Goal: Find specific page/section: Find specific page/section

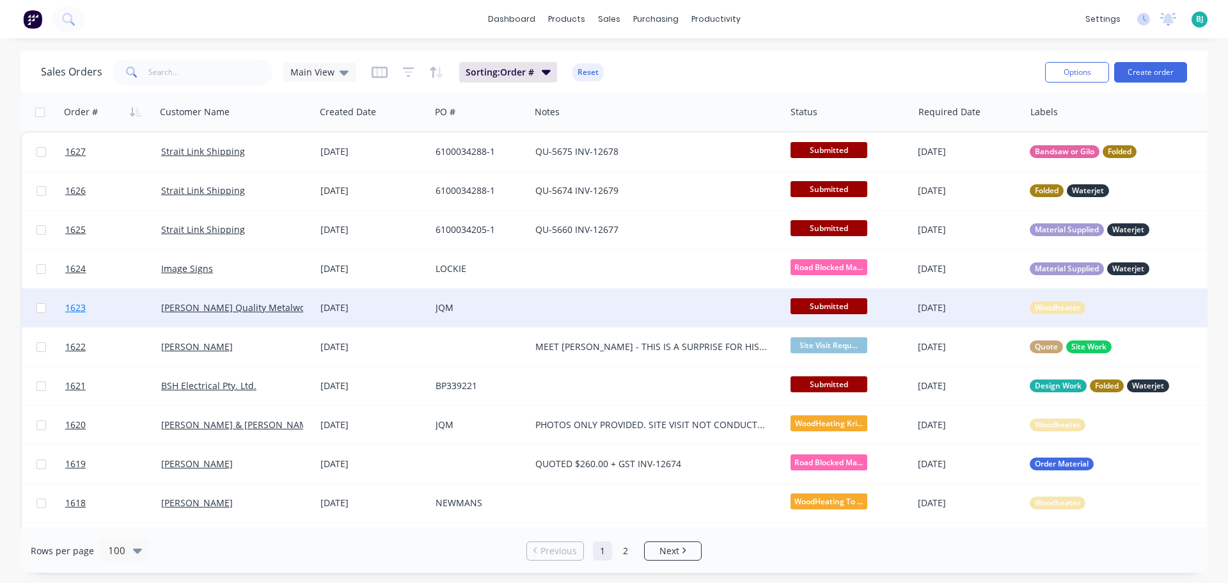
click at [138, 318] on link "1623" at bounding box center [113, 307] width 96 height 38
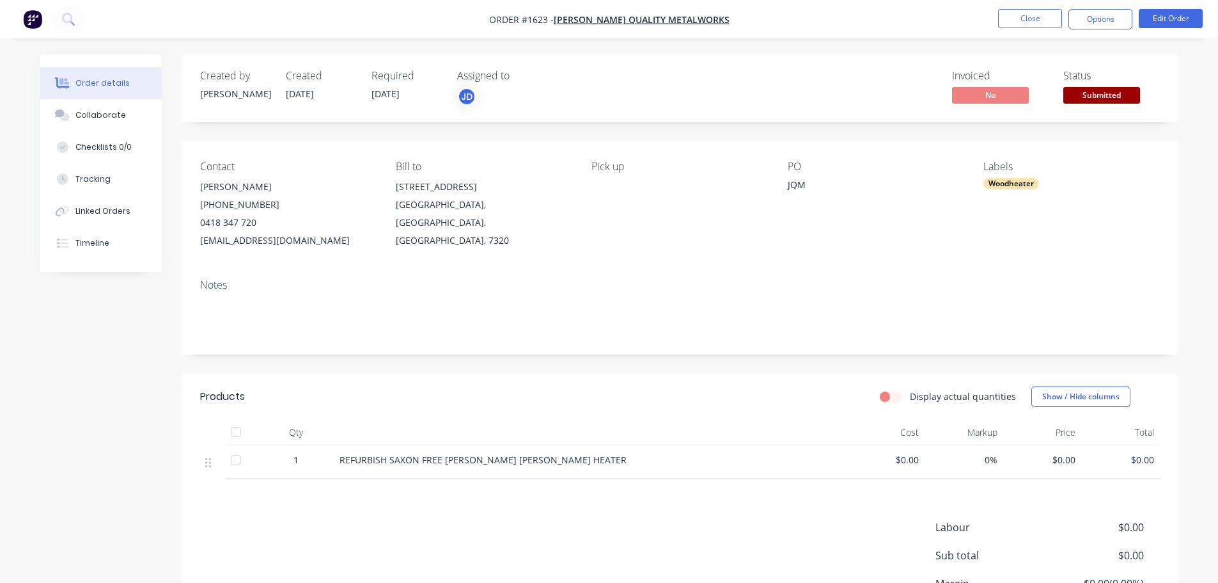
click at [1122, 90] on span "Submitted" at bounding box center [1102, 95] width 77 height 16
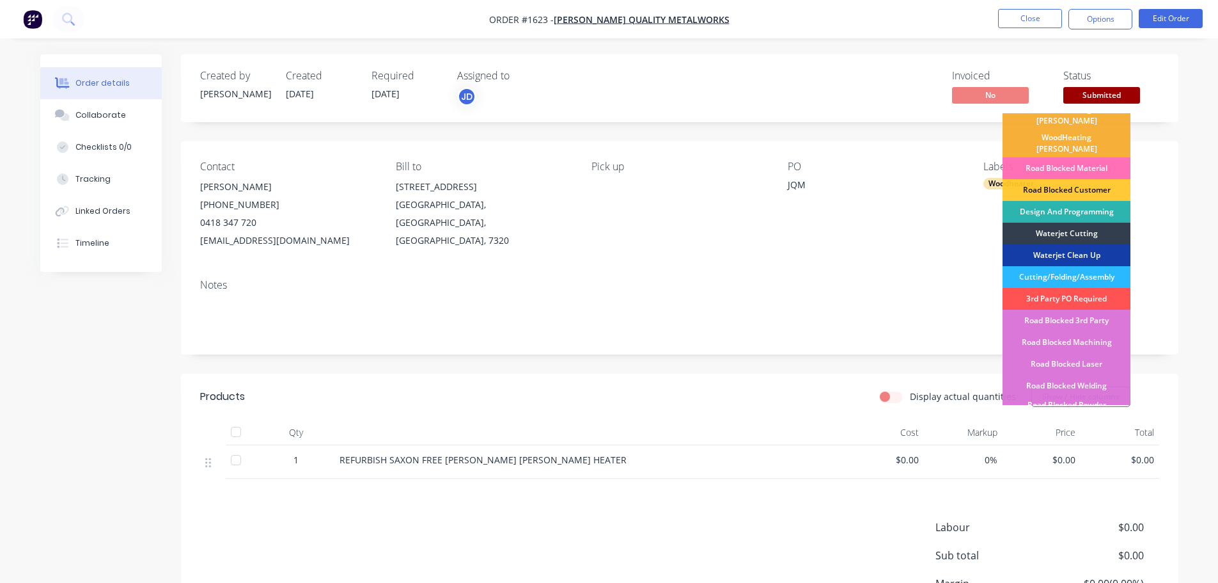
scroll to position [128, 0]
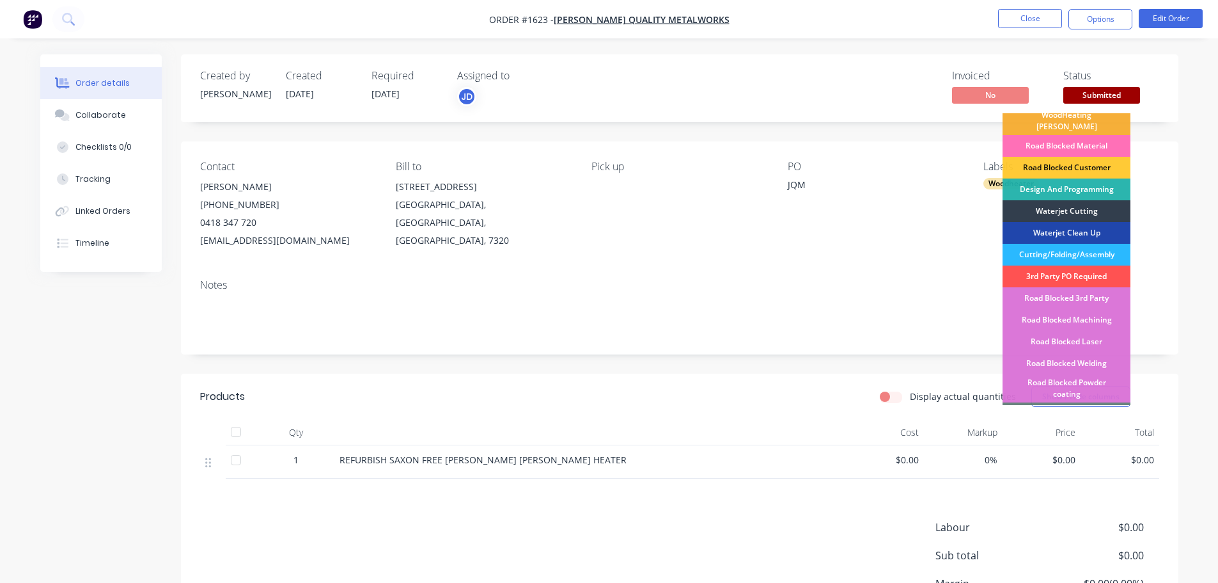
click at [1095, 244] on div "Cutting/Folding/Assembly" at bounding box center [1067, 255] width 128 height 22
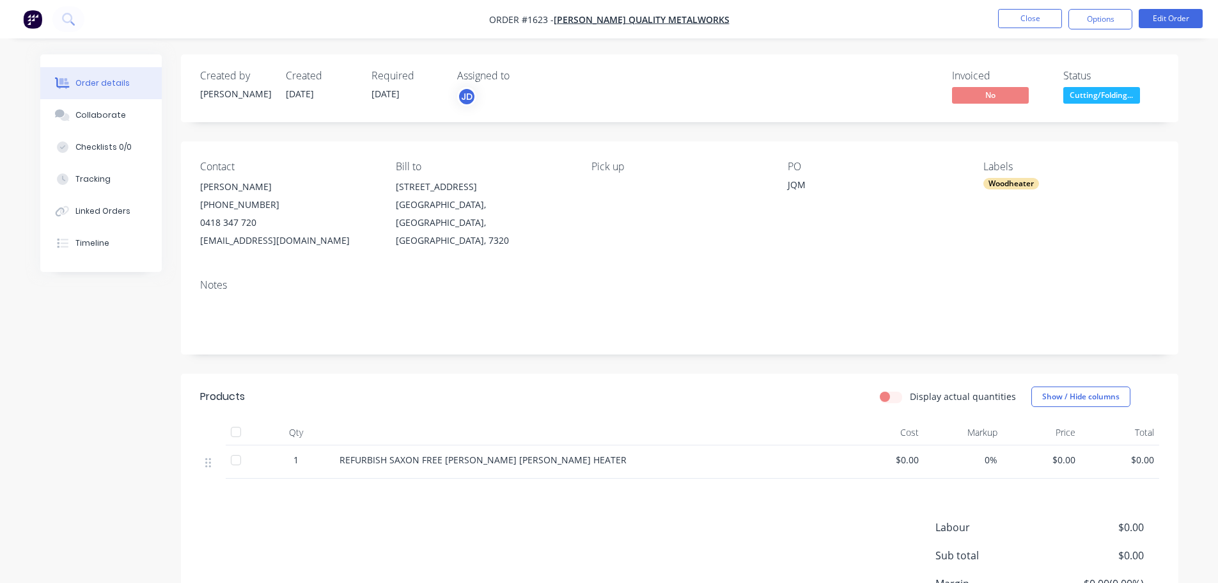
click at [1027, 8] on nav "Order #1623 - Jensen's Quality Metalworks Close Options Edit Order" at bounding box center [609, 19] width 1218 height 38
click at [1009, 19] on button "Close" at bounding box center [1030, 18] width 64 height 19
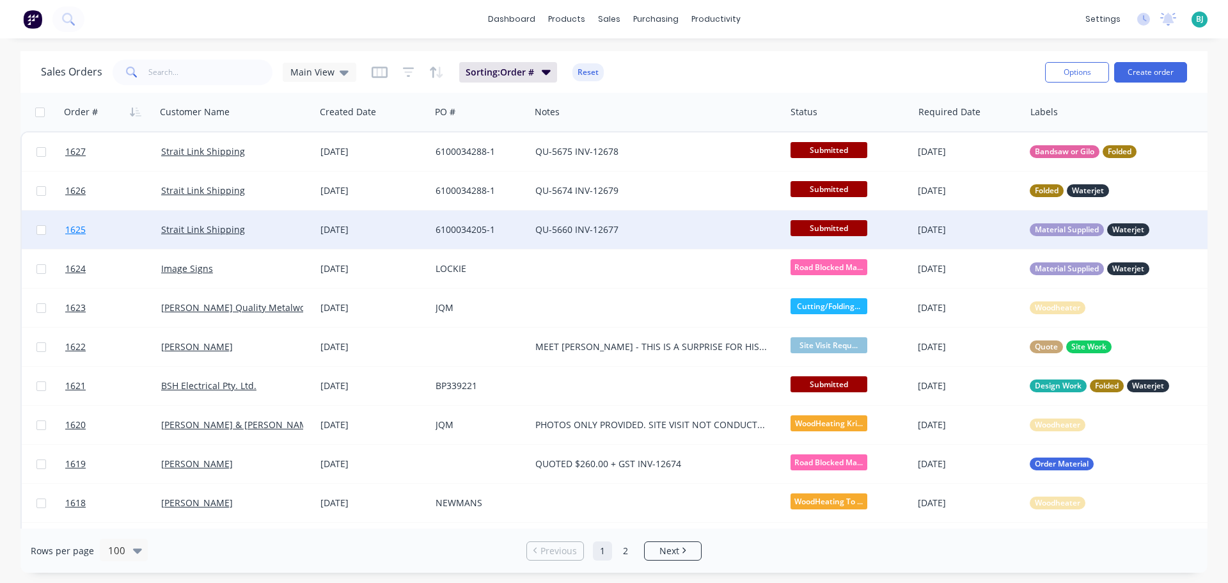
click at [131, 234] on link "1625" at bounding box center [113, 229] width 96 height 38
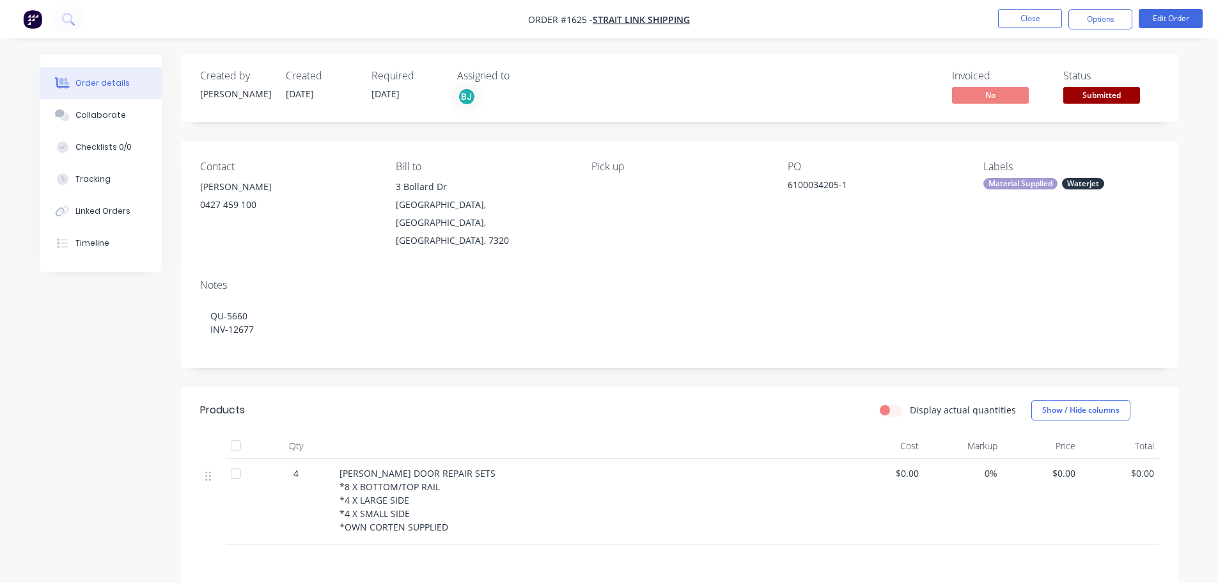
click at [1124, 91] on span "Submitted" at bounding box center [1102, 95] width 77 height 16
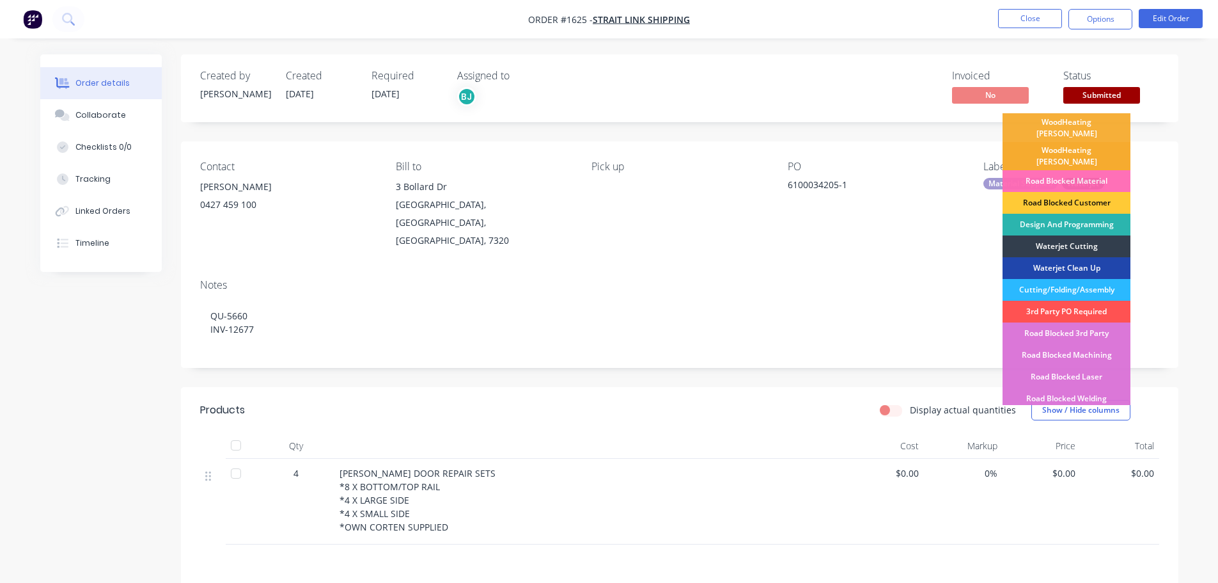
scroll to position [64, 0]
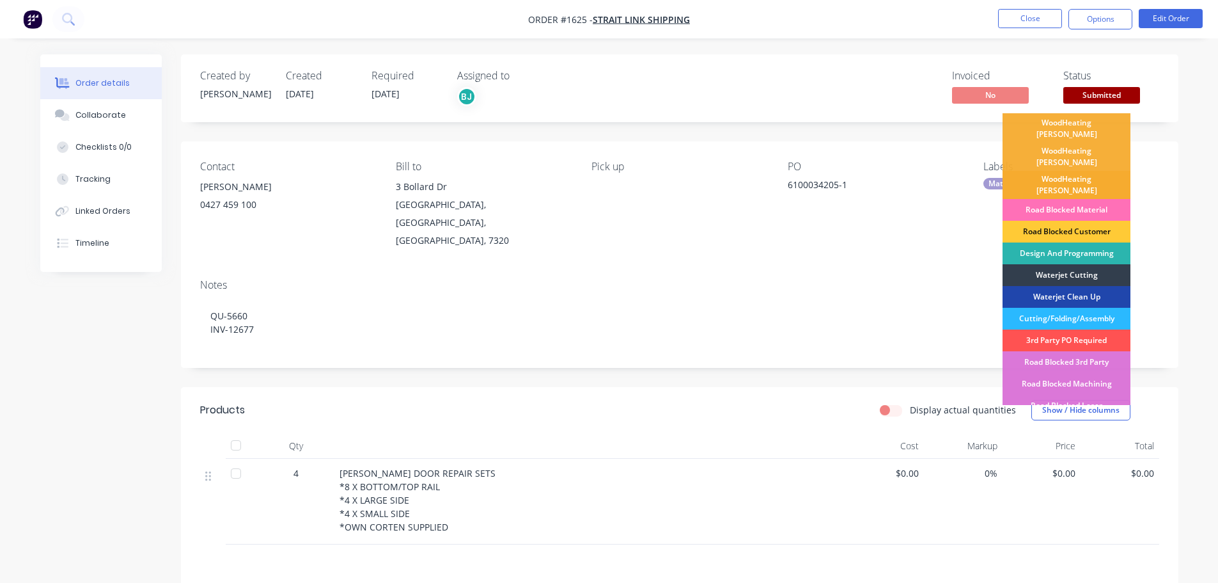
click at [1098, 242] on div "Design And Programming" at bounding box center [1067, 253] width 128 height 22
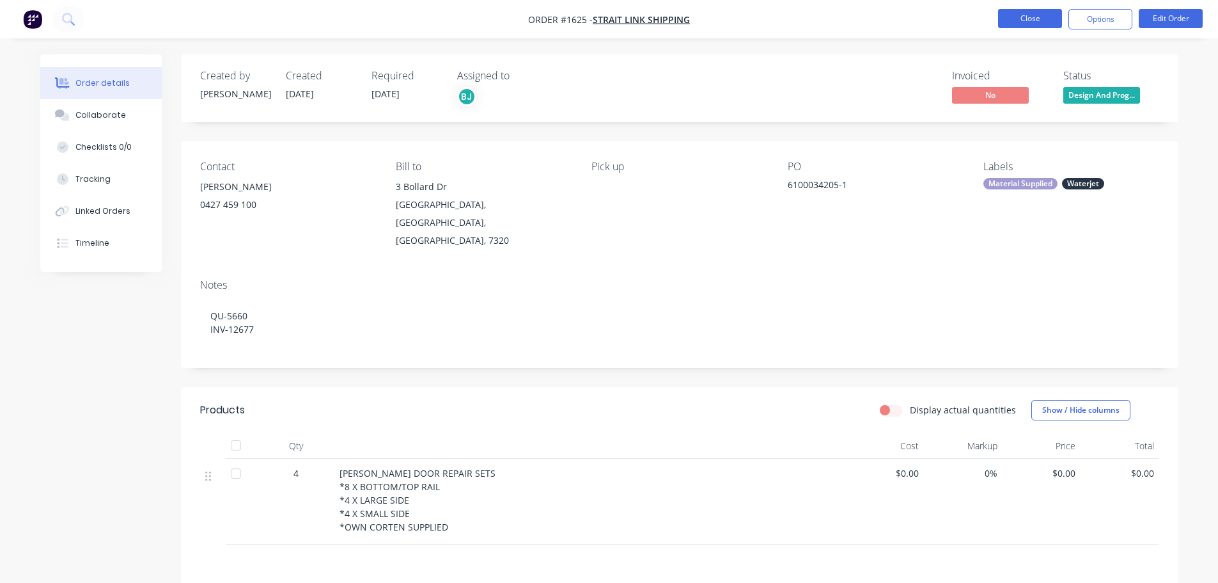
click at [1039, 21] on button "Close" at bounding box center [1030, 18] width 64 height 19
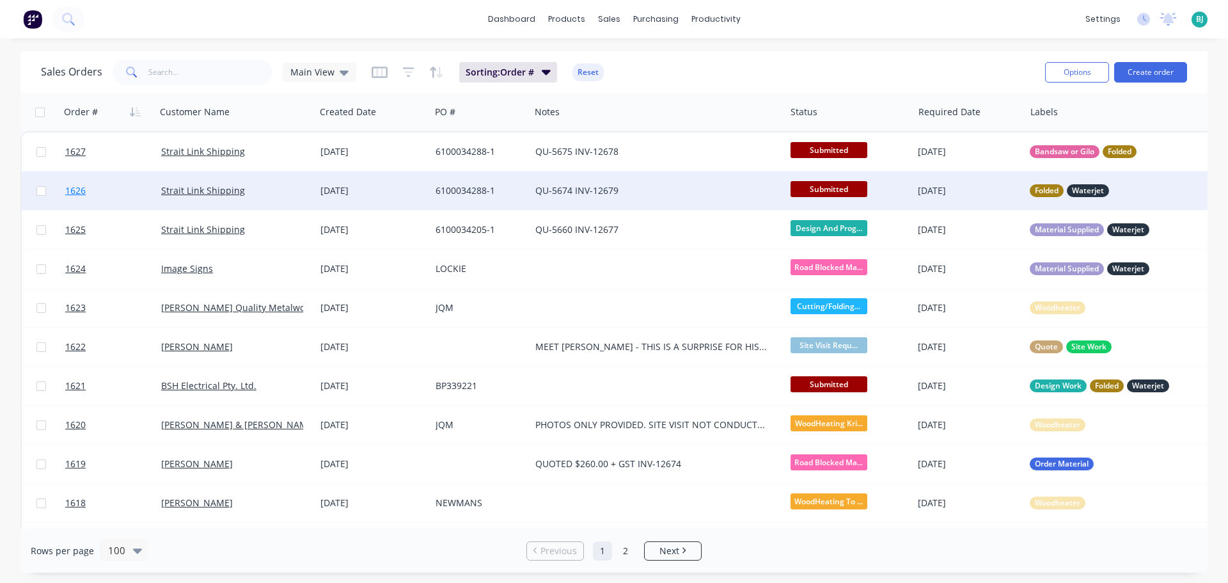
click at [135, 197] on link "1626" at bounding box center [113, 190] width 96 height 38
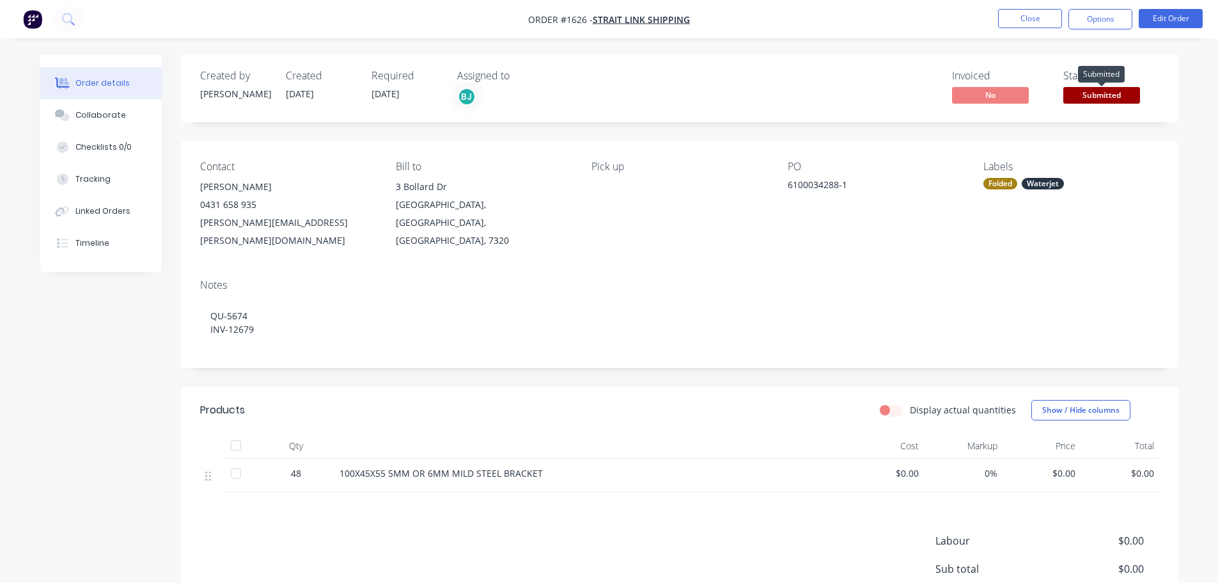
click at [1112, 100] on span "Submitted" at bounding box center [1102, 95] width 77 height 16
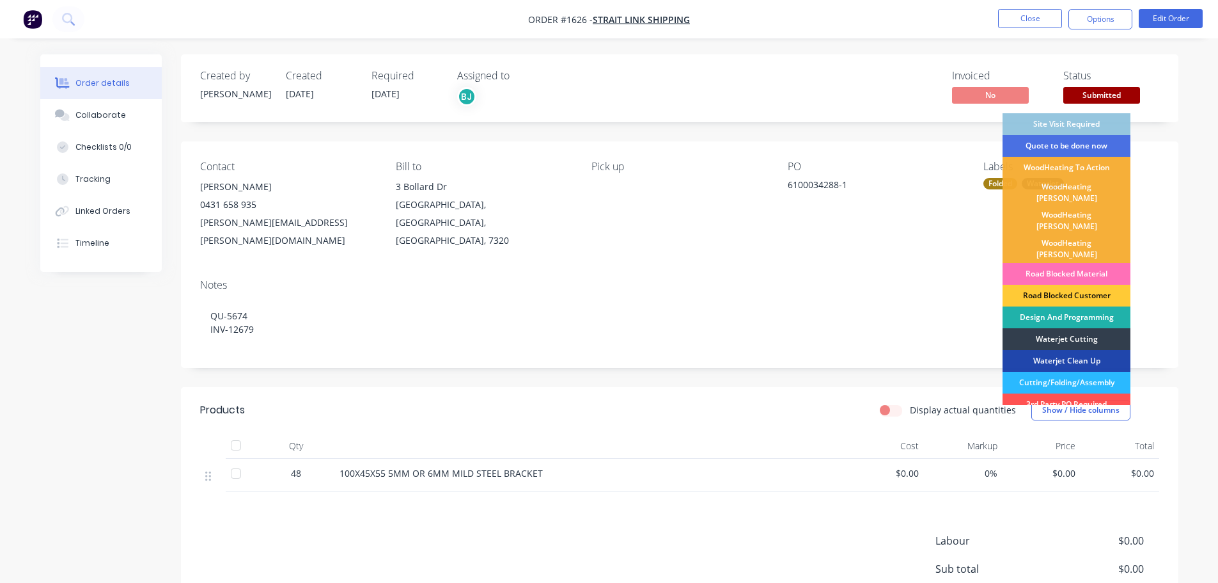
click at [1114, 306] on div "Design And Programming" at bounding box center [1067, 317] width 128 height 22
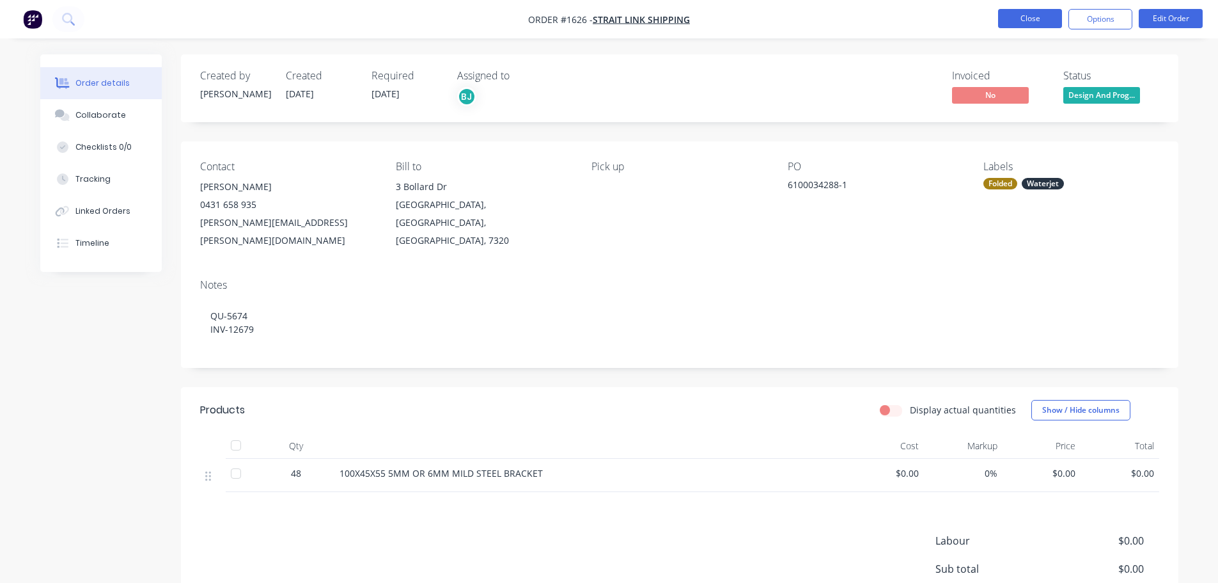
click at [1018, 15] on button "Close" at bounding box center [1030, 18] width 64 height 19
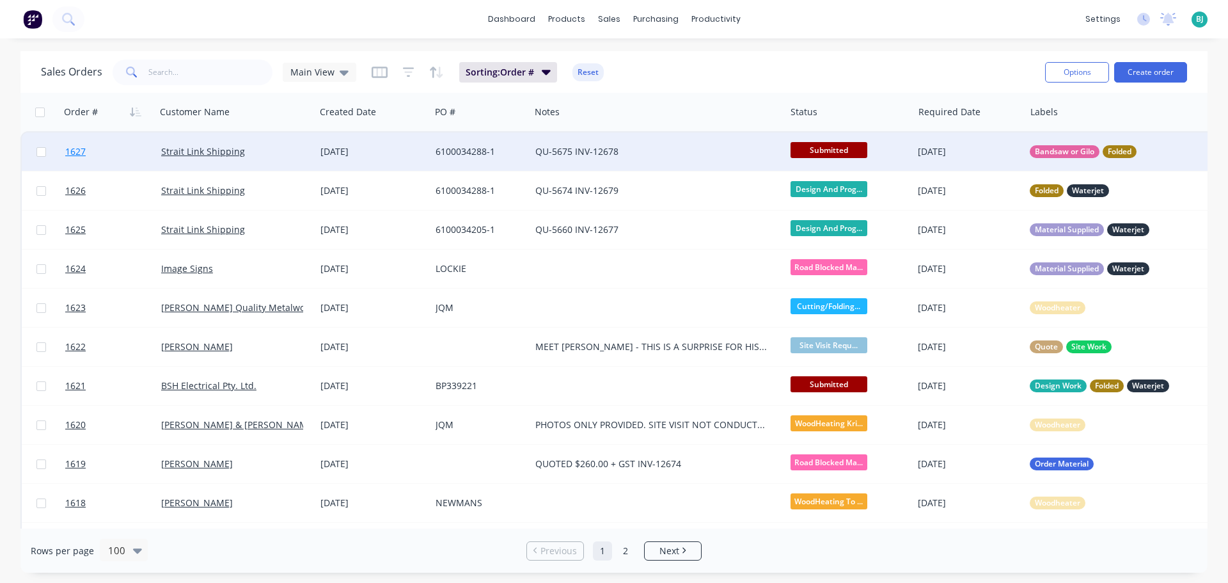
click at [120, 152] on link "1627" at bounding box center [113, 151] width 96 height 38
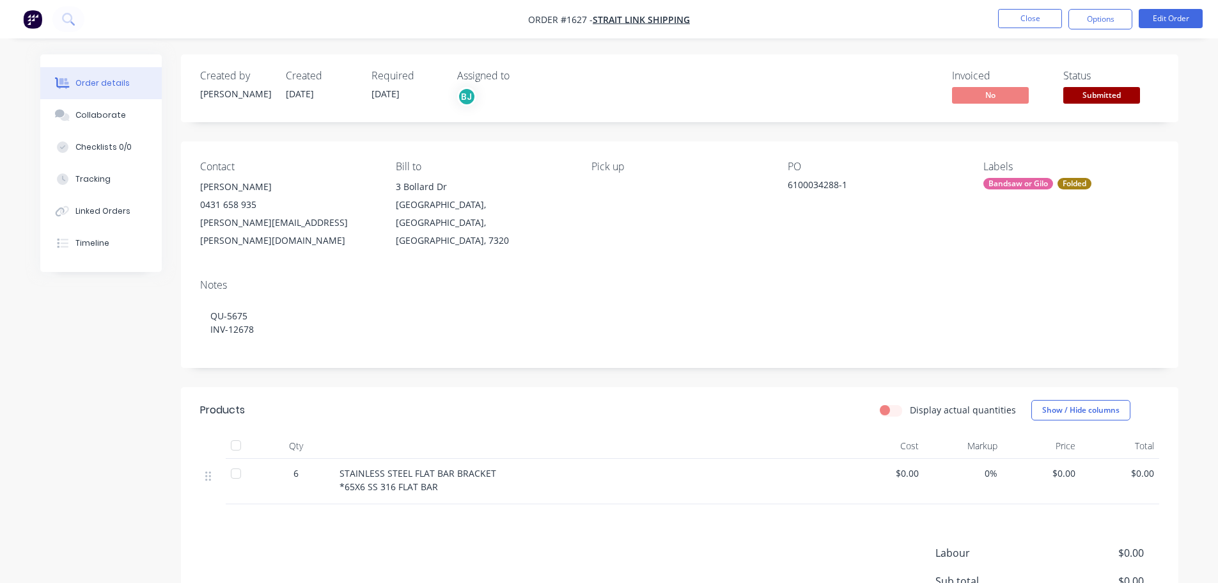
click at [1128, 96] on span "Submitted" at bounding box center [1102, 95] width 77 height 16
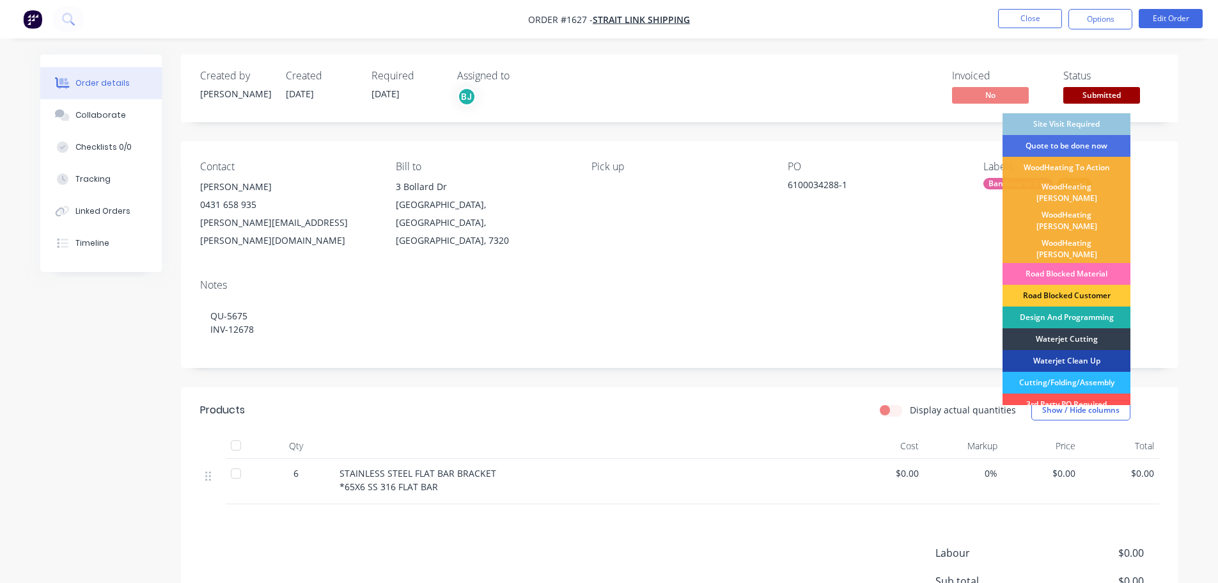
click at [1084, 306] on div "Design And Programming" at bounding box center [1067, 317] width 128 height 22
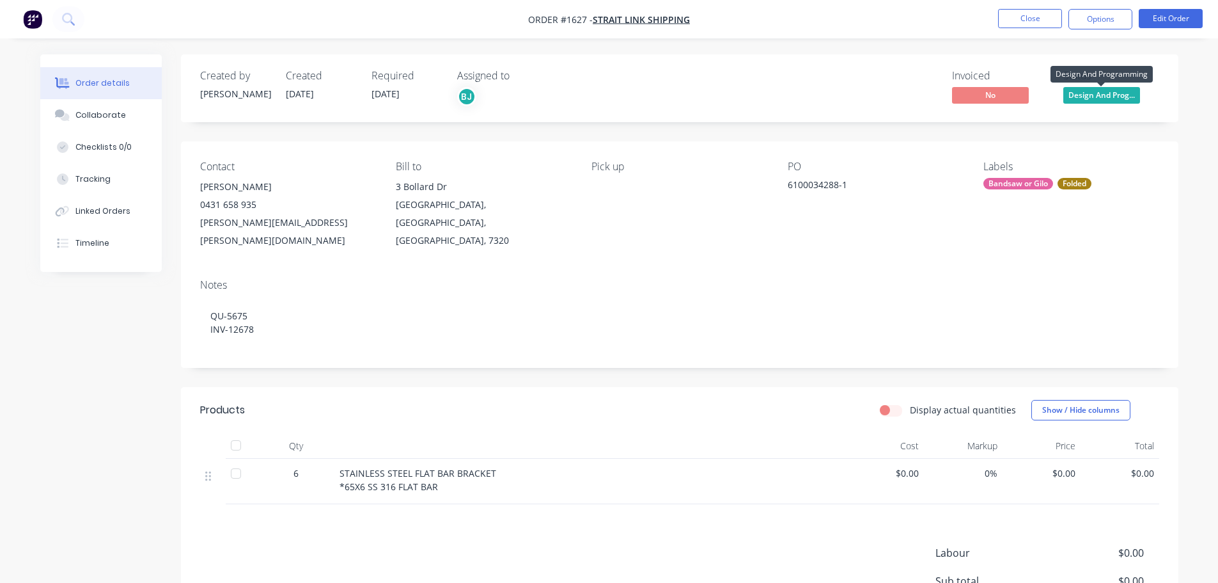
click at [1103, 101] on span "Design And Prog..." at bounding box center [1102, 95] width 77 height 16
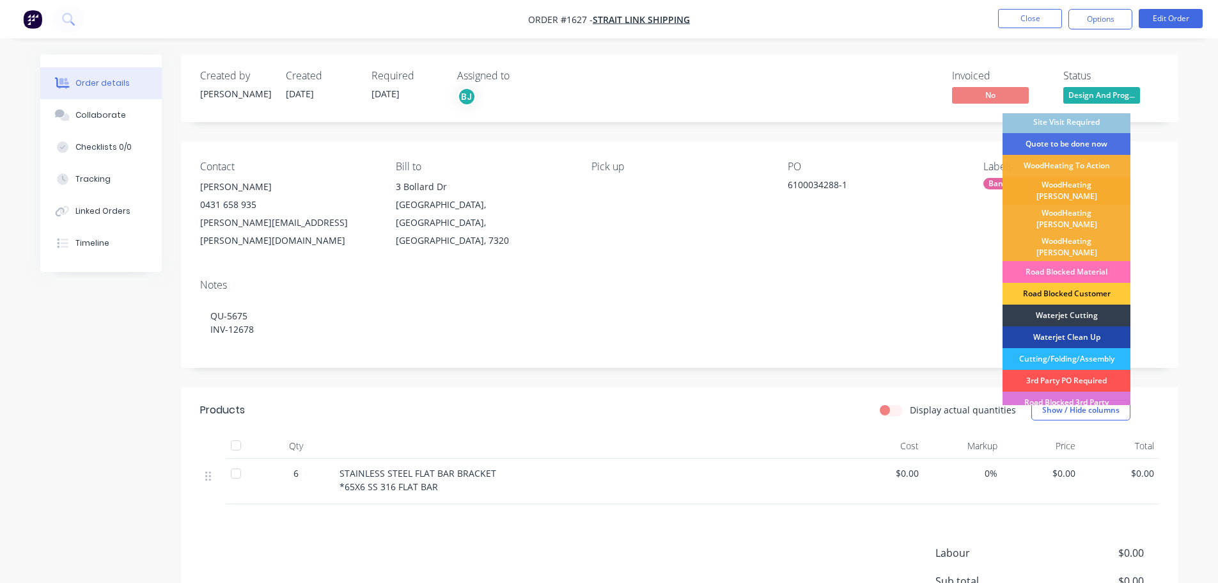
scroll to position [64, 0]
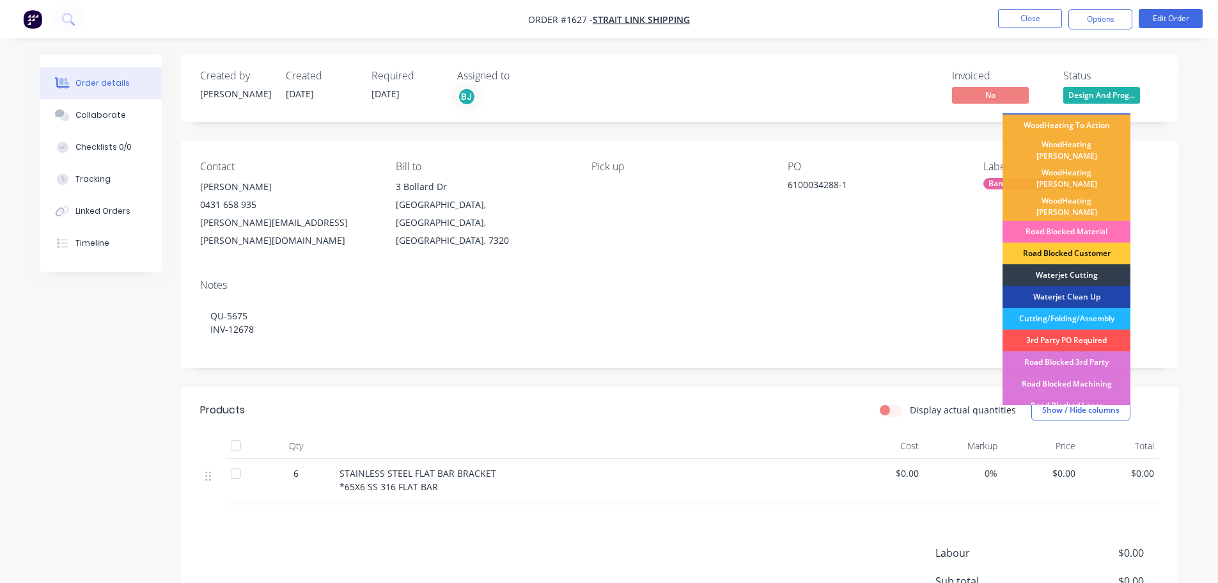
click at [1099, 308] on div "Cutting/Folding/Assembly" at bounding box center [1067, 319] width 128 height 22
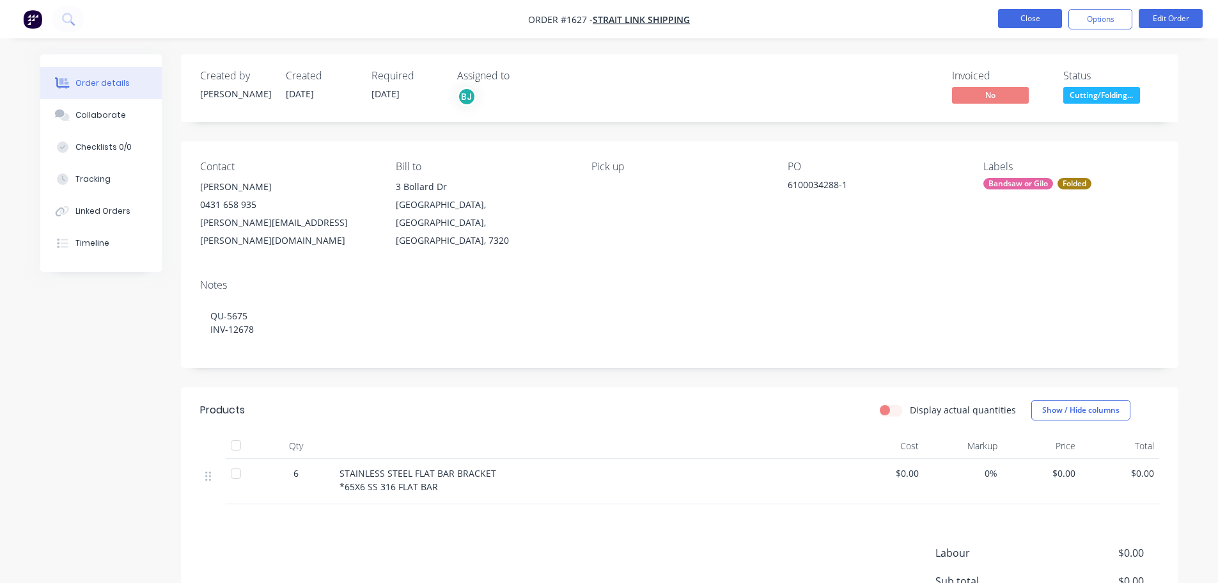
click at [1037, 24] on button "Close" at bounding box center [1030, 18] width 64 height 19
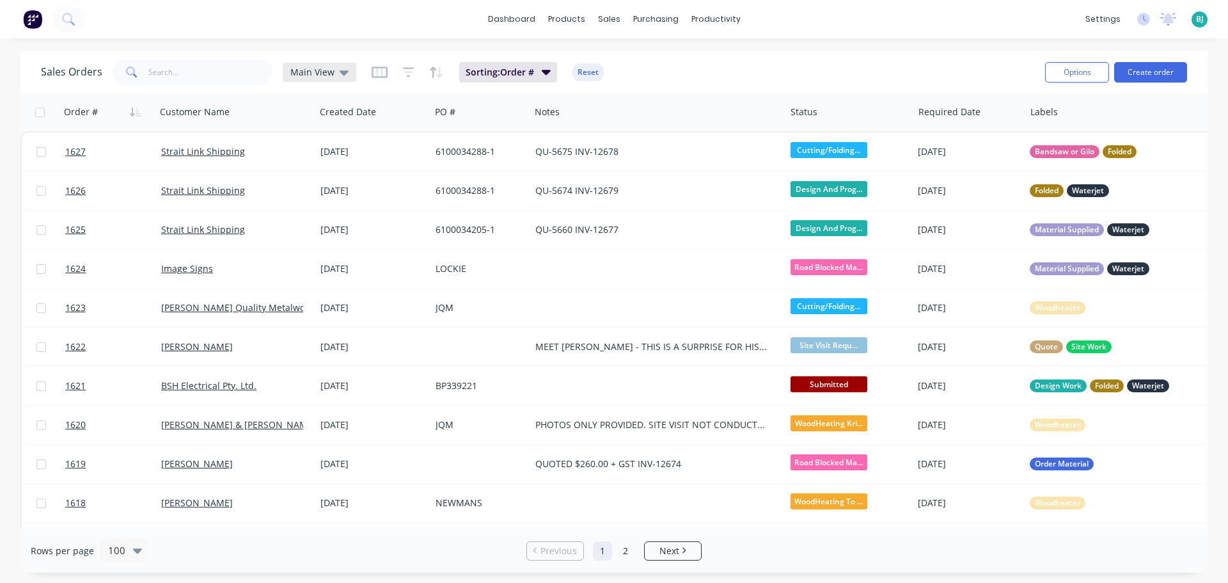
click at [344, 71] on icon at bounding box center [344, 72] width 9 height 5
click at [373, 235] on button "Archived" at bounding box center [360, 232] width 146 height 15
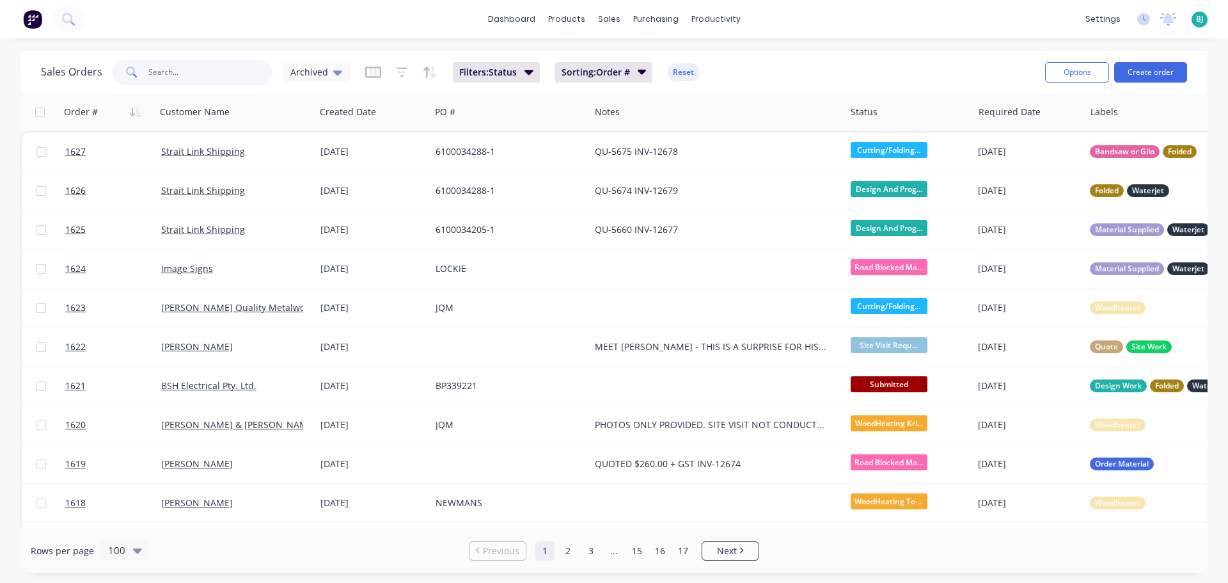
click at [198, 73] on input "text" at bounding box center [210, 72] width 125 height 26
type input "strait link"
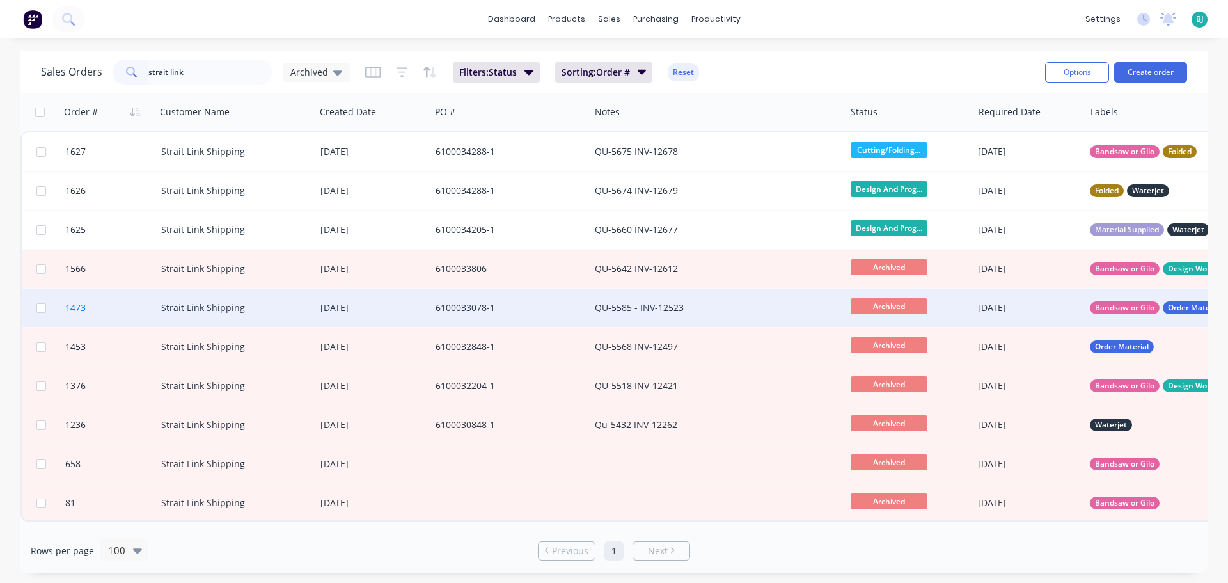
click at [132, 315] on link "1473" at bounding box center [113, 307] width 96 height 38
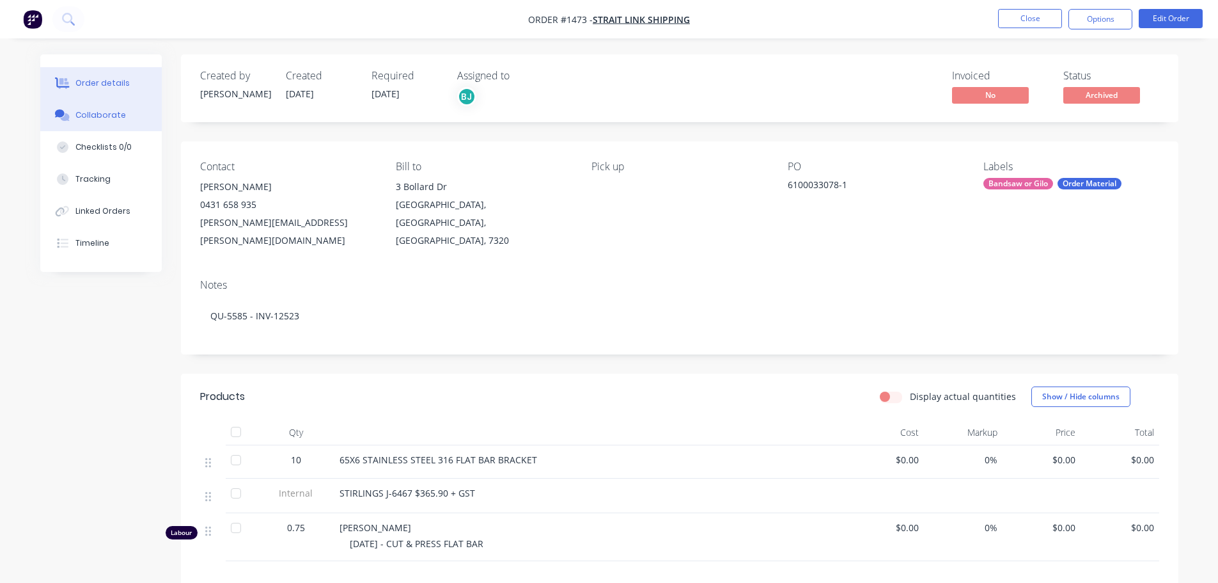
click at [107, 118] on div "Collaborate" at bounding box center [100, 115] width 51 height 12
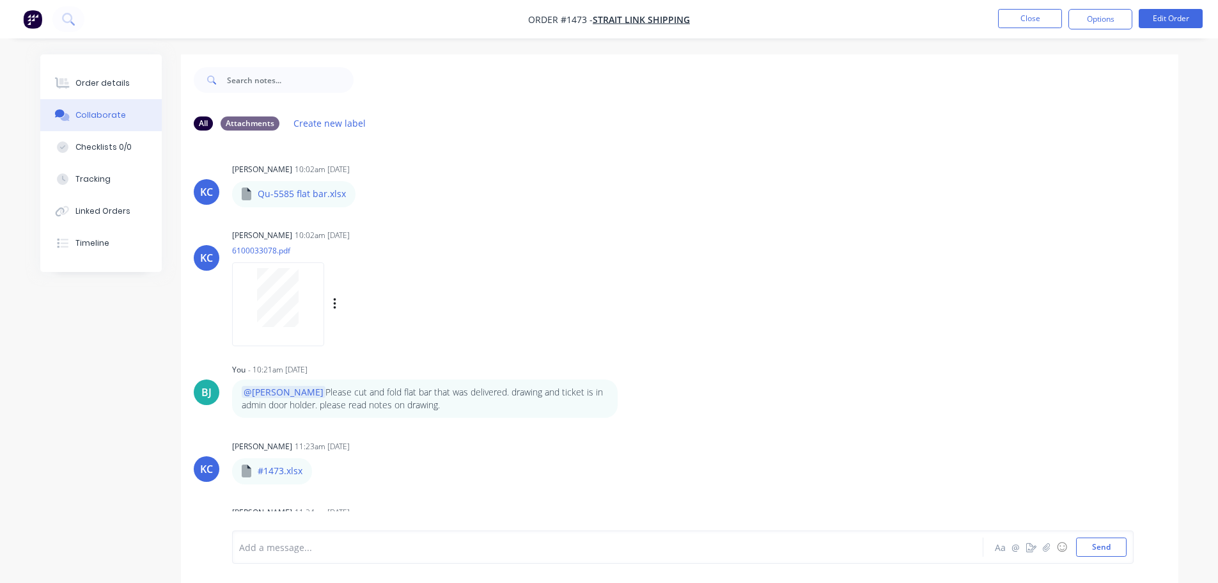
scroll to position [98, 0]
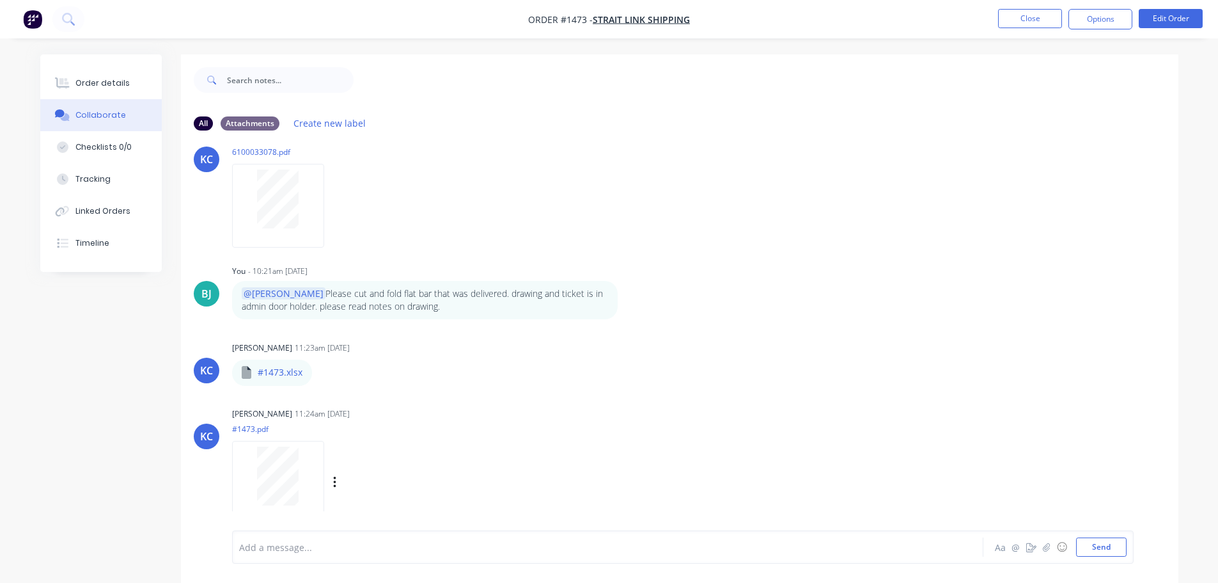
click at [273, 508] on div at bounding box center [278, 483] width 92 height 84
